Goal: Task Accomplishment & Management: Manage account settings

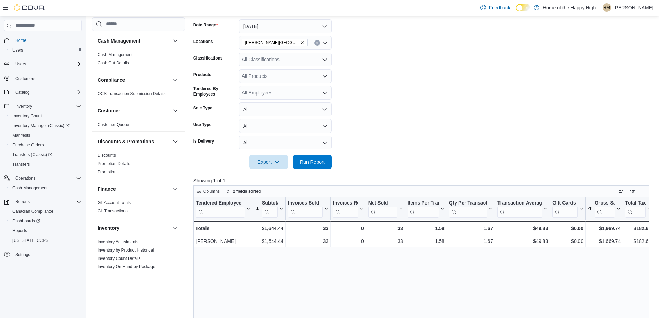
scroll to position [365, 0]
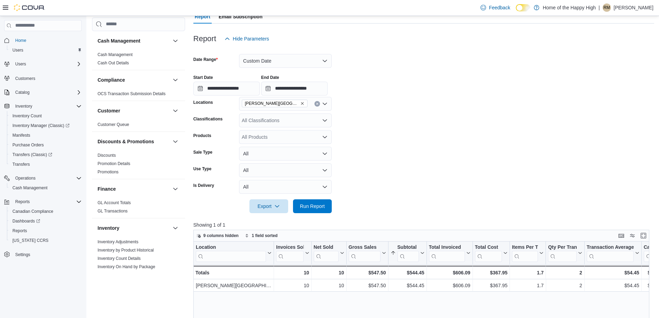
scroll to position [331, 0]
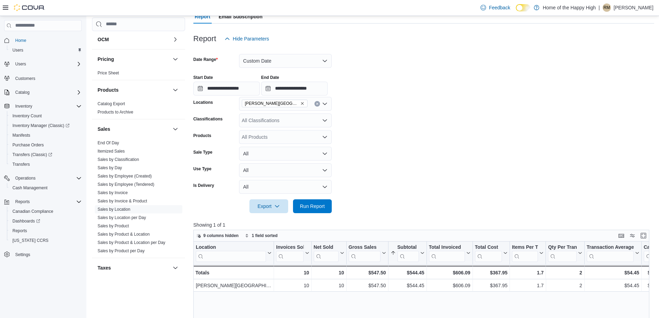
click at [636, 9] on p "Roberta Mortimer" at bounding box center [634, 7] width 40 height 8
click at [612, 69] on span "Sign Out" at bounding box center [609, 67] width 19 height 7
